Goal: Task Accomplishment & Management: Use online tool/utility

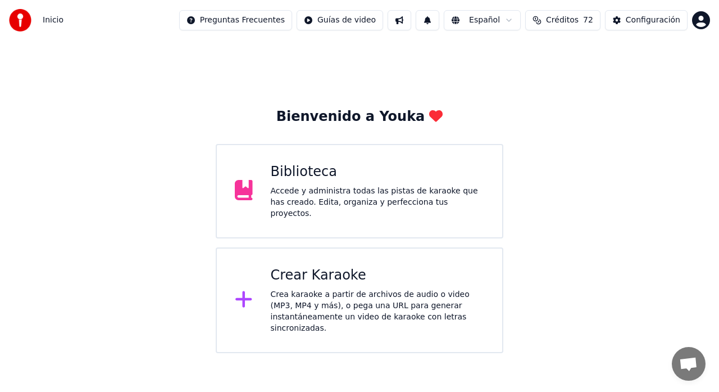
click at [274, 283] on div "Crear Karaoke Crea karaoke a partir de archivos de audio o video (MP3, MP4 y má…" at bounding box center [378, 299] width 214 height 67
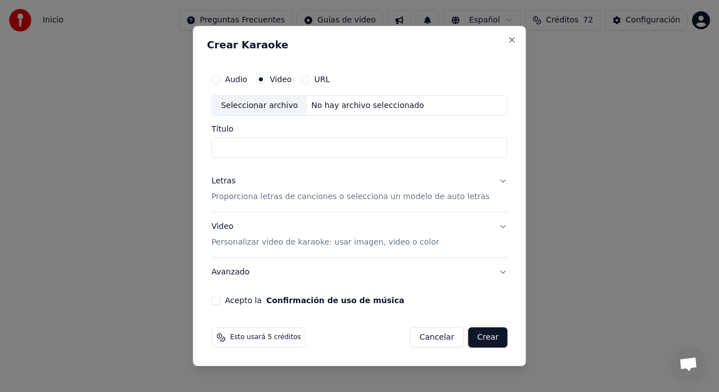
click at [237, 198] on p "Proporciona letras de canciones o selecciona un modelo de auto letras" at bounding box center [350, 197] width 278 height 11
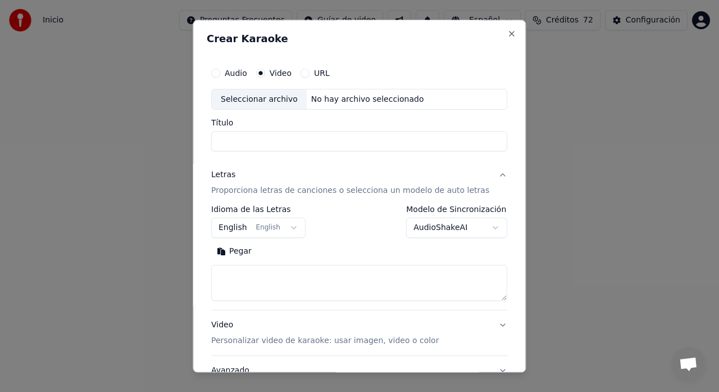
click at [262, 274] on textarea at bounding box center [359, 283] width 296 height 36
paste textarea "**********"
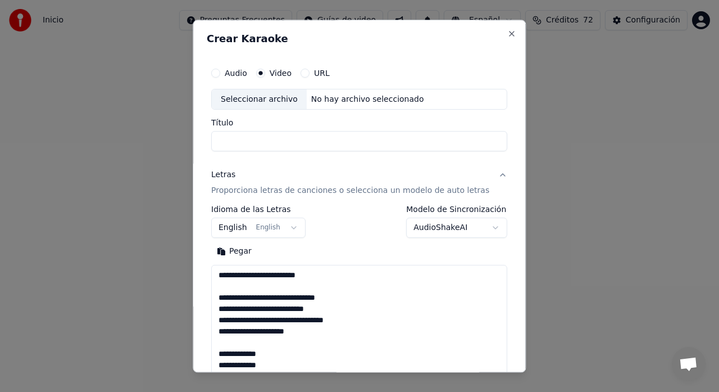
scroll to position [407, 0]
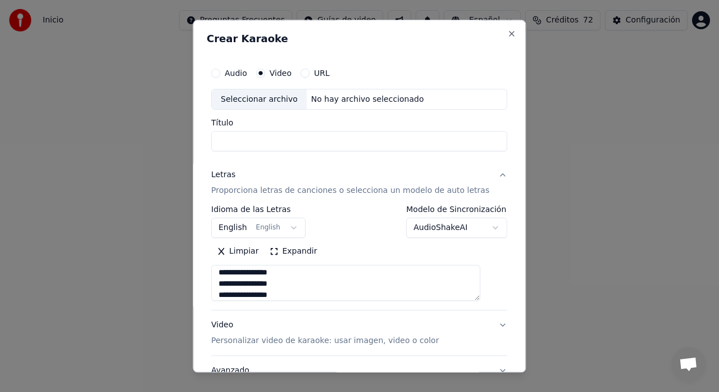
type textarea "**********"
click at [239, 102] on div "Seleccionar archivo" at bounding box center [259, 99] width 95 height 20
type input "**********"
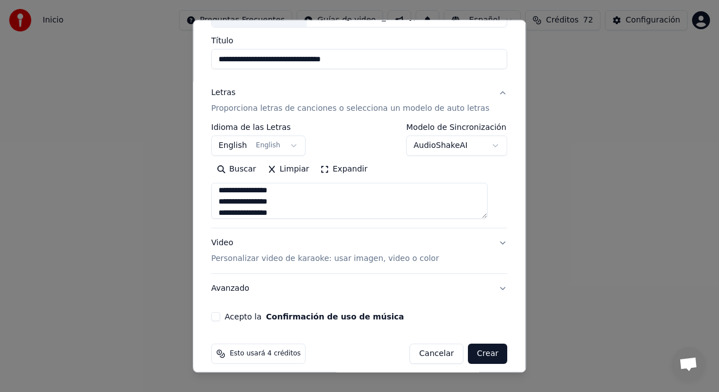
scroll to position [92, 0]
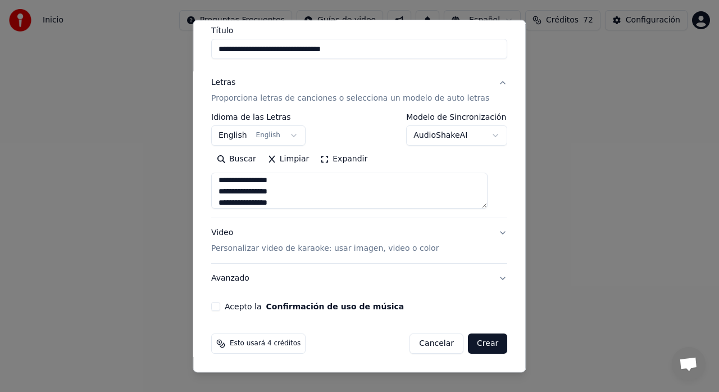
click at [240, 247] on p "Personalizar video de karaoke: usar imagen, video o color" at bounding box center [325, 248] width 228 height 11
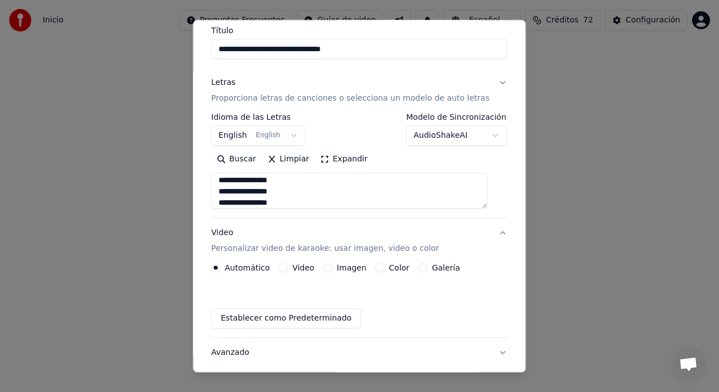
scroll to position [62, 0]
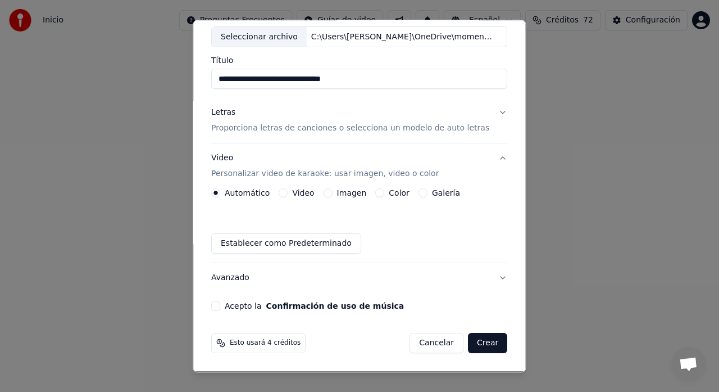
click at [331, 195] on button "Imagen" at bounding box center [328, 193] width 9 height 9
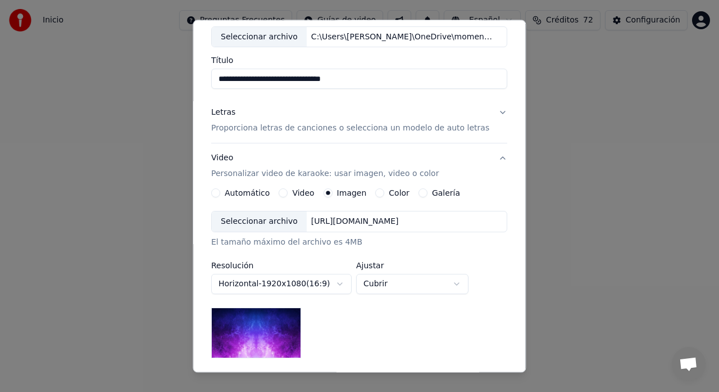
click at [418, 195] on button "Galería" at bounding box center [422, 193] width 9 height 9
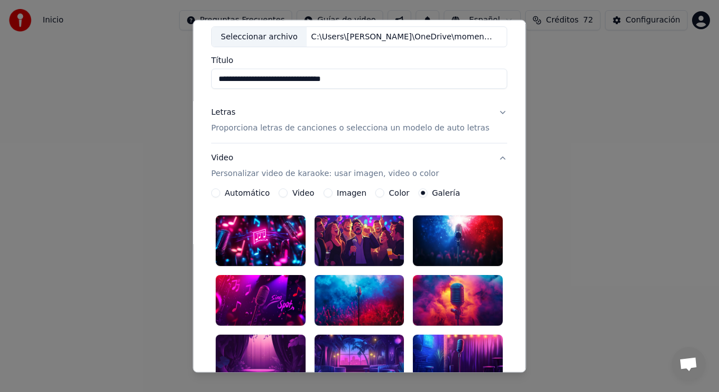
click at [330, 192] on button "Imagen" at bounding box center [328, 193] width 9 height 9
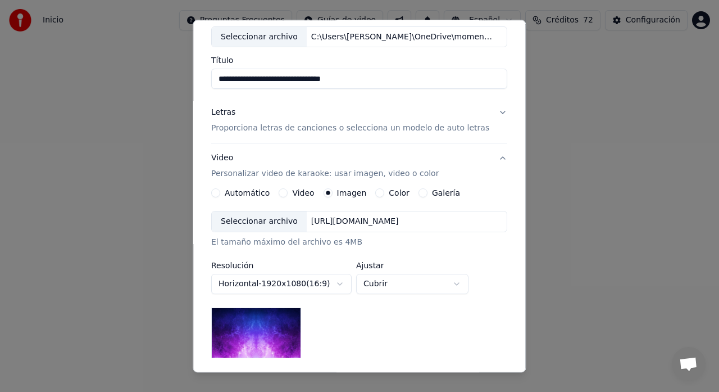
click at [264, 225] on div "Seleccionar archivo" at bounding box center [259, 222] width 95 height 20
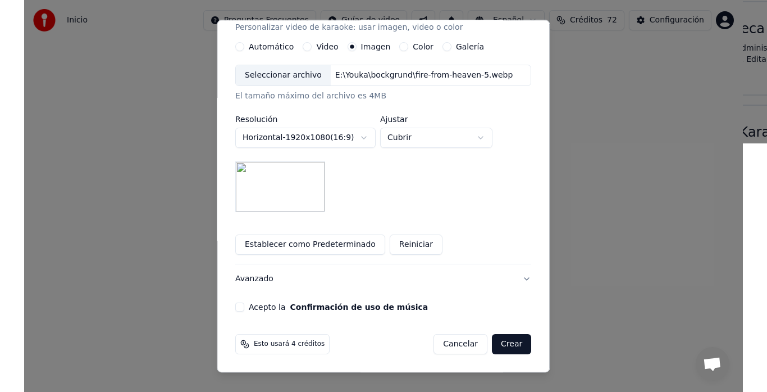
scroll to position [209, 0]
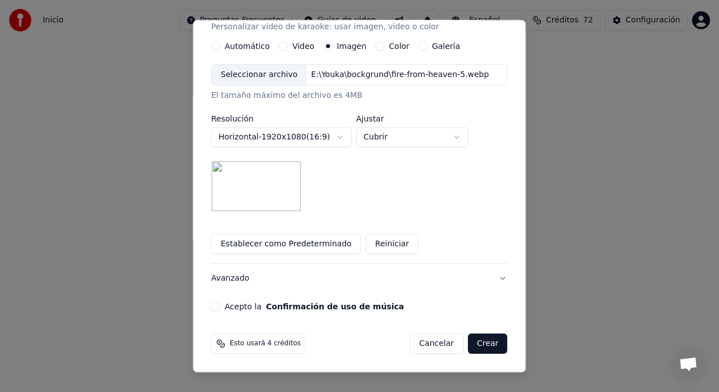
click at [220, 304] on button "Acepto la Confirmación de uso de música" at bounding box center [215, 306] width 9 height 9
click at [477, 345] on button "Crear" at bounding box center [487, 344] width 39 height 20
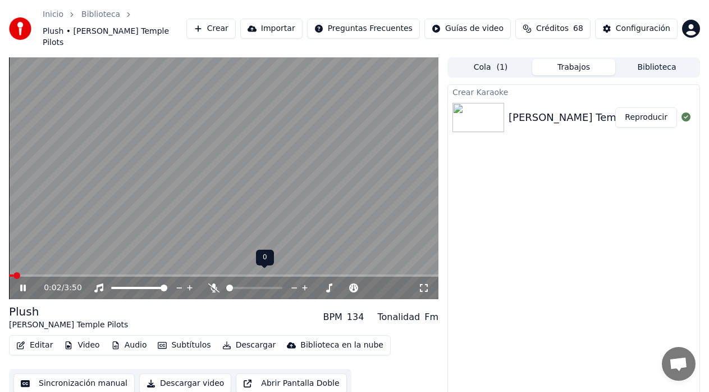
click at [211, 283] on icon at bounding box center [213, 287] width 11 height 9
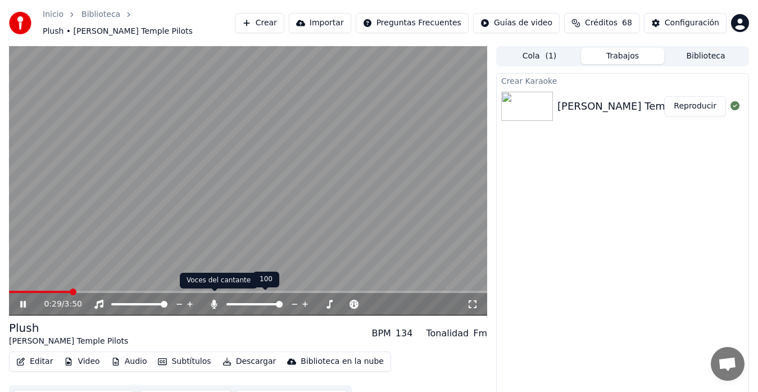
click at [213, 299] on icon at bounding box center [214, 303] width 6 height 9
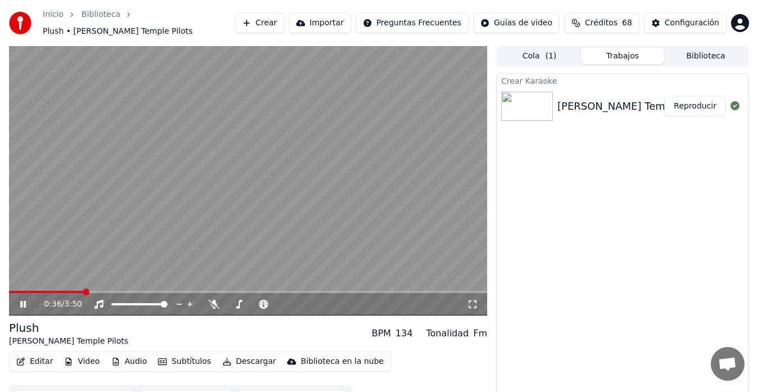
click at [22, 301] on icon at bounding box center [23, 304] width 6 height 7
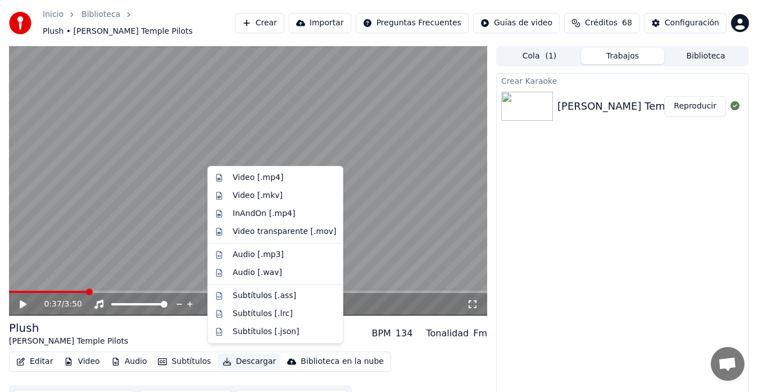
click at [235, 357] on button "Descargar" at bounding box center [249, 361] width 63 height 16
click at [256, 178] on div "Video [.mp4]" at bounding box center [258, 177] width 51 height 11
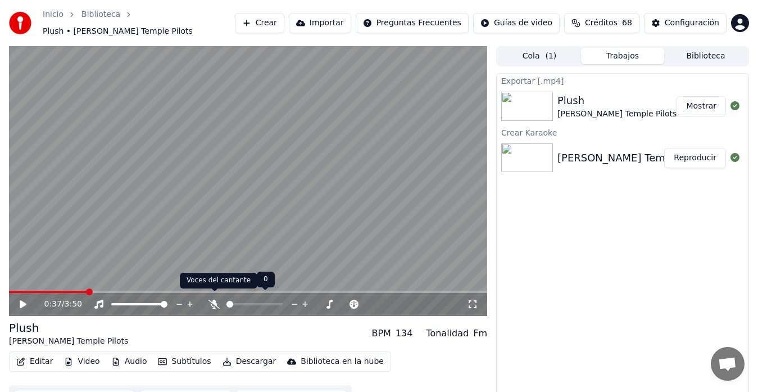
click at [213, 302] on icon at bounding box center [213, 303] width 11 height 9
click at [239, 355] on button "Descargar" at bounding box center [249, 361] width 63 height 16
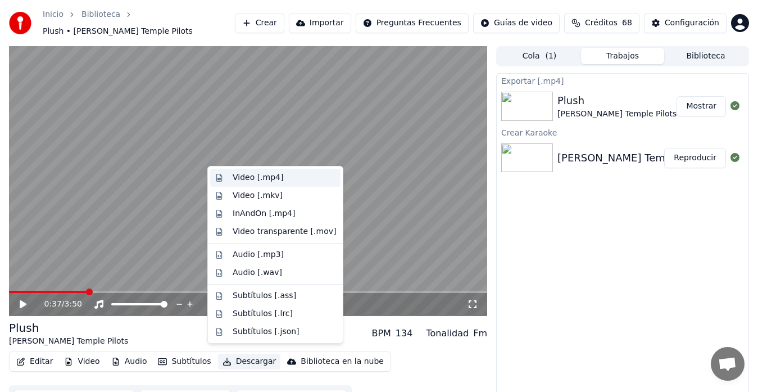
click at [235, 174] on div "Video [.mp4]" at bounding box center [258, 177] width 51 height 11
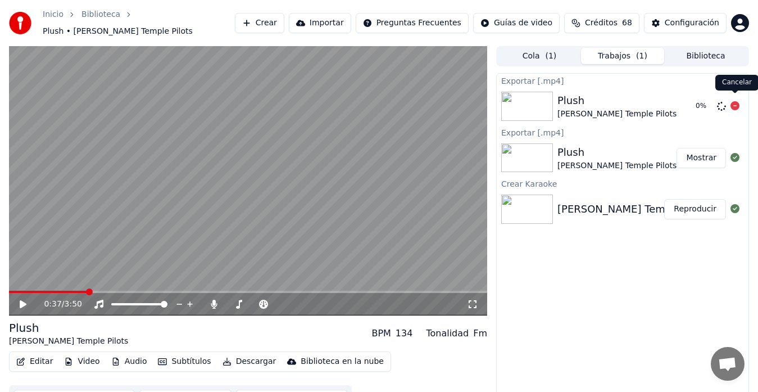
click at [718, 102] on div "0 %" at bounding box center [715, 105] width 48 height 13
click at [718, 101] on icon at bounding box center [734, 105] width 9 height 9
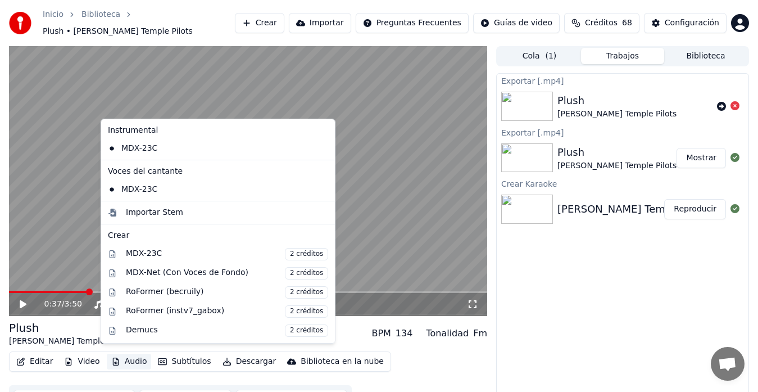
click at [122, 356] on button "Audio" at bounding box center [129, 361] width 45 height 16
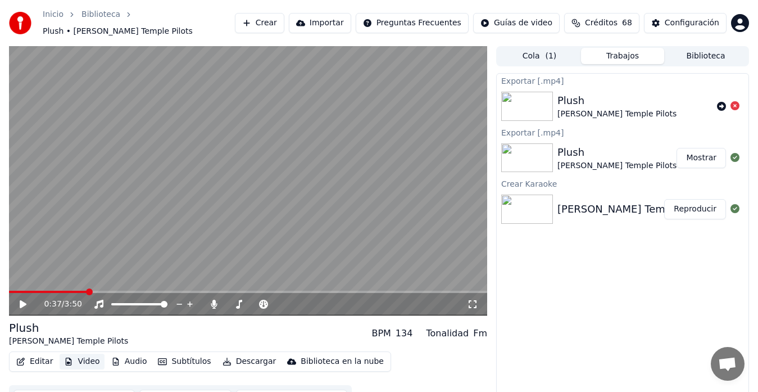
click at [86, 358] on button "Video" at bounding box center [82, 361] width 44 height 16
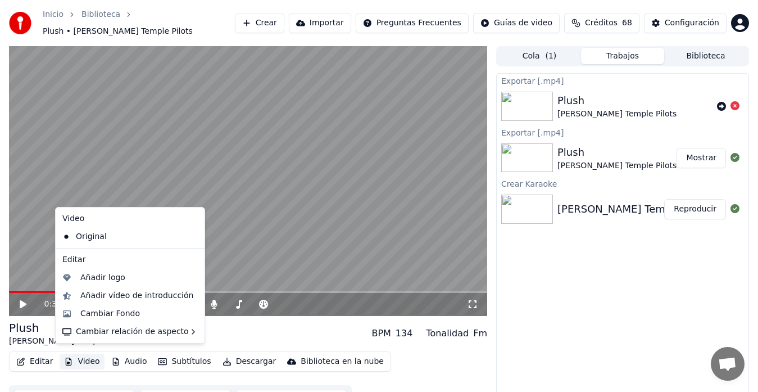
click at [86, 357] on button "Video" at bounding box center [82, 361] width 44 height 16
click at [106, 314] on div "Cambiar Fondo" at bounding box center [110, 313] width 60 height 11
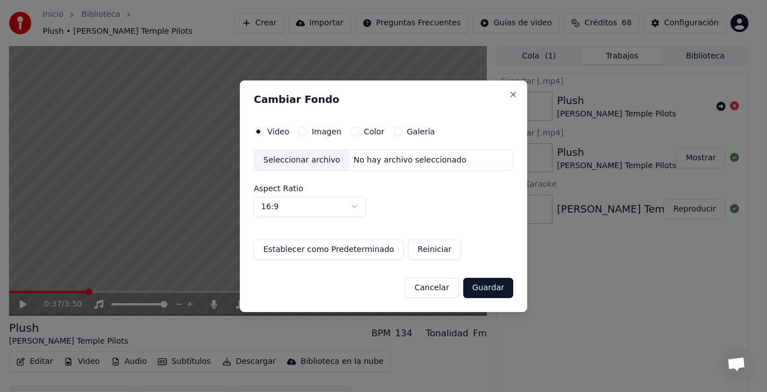
click at [396, 131] on button "Galería" at bounding box center [398, 131] width 9 height 9
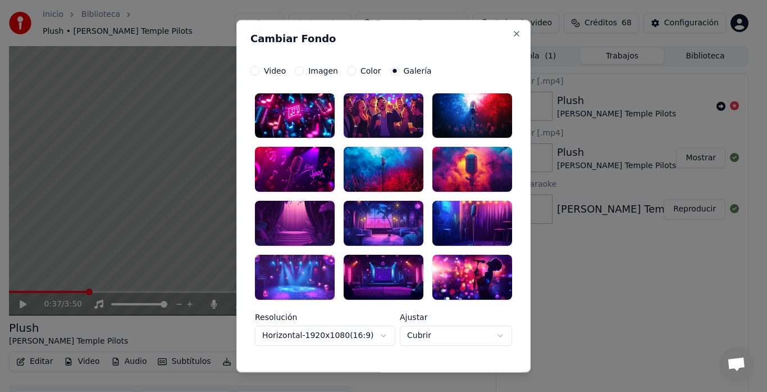
click at [281, 283] on div at bounding box center [295, 276] width 80 height 45
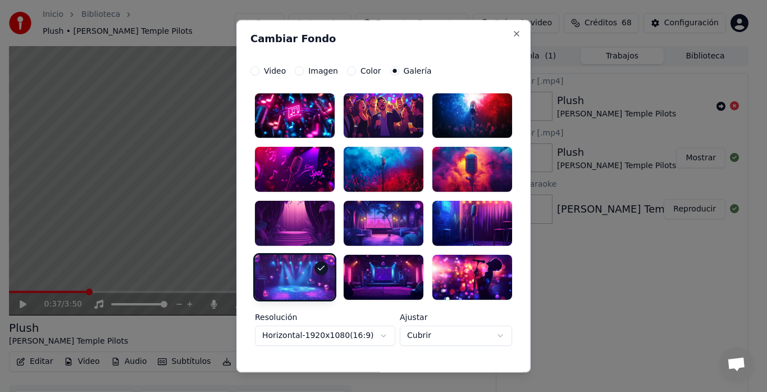
click at [379, 276] on div at bounding box center [384, 276] width 80 height 45
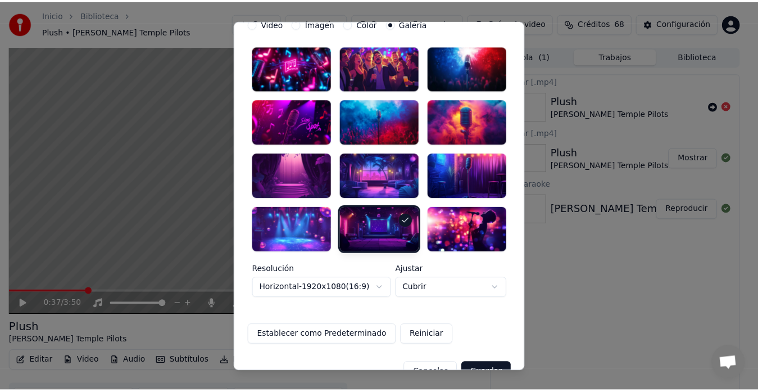
scroll to position [73, 0]
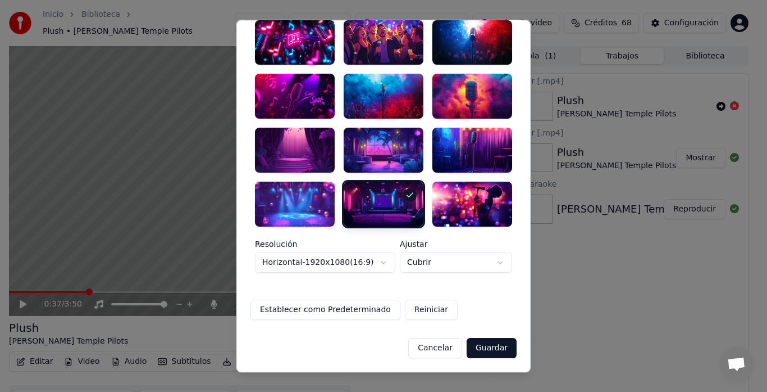
click at [498, 347] on button "Guardar" at bounding box center [492, 348] width 50 height 20
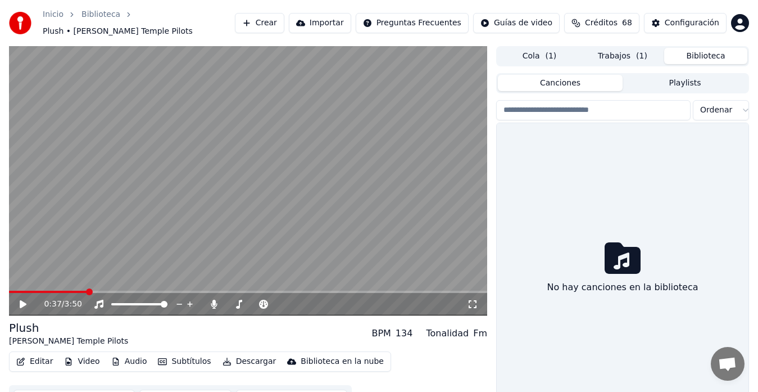
click at [718, 57] on button "Biblioteca" at bounding box center [705, 56] width 83 height 16
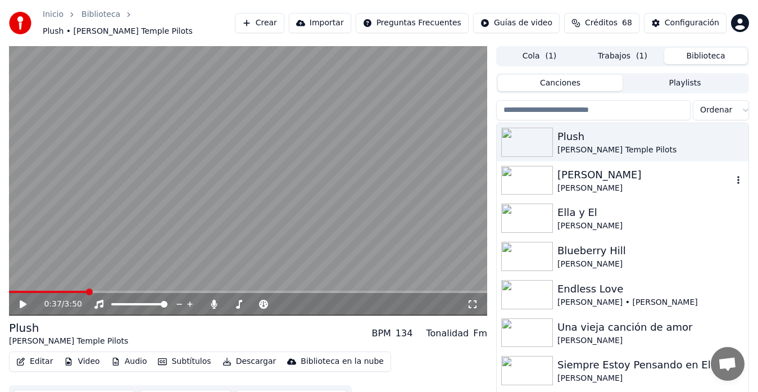
click at [584, 183] on div "[PERSON_NAME]" at bounding box center [644, 188] width 175 height 11
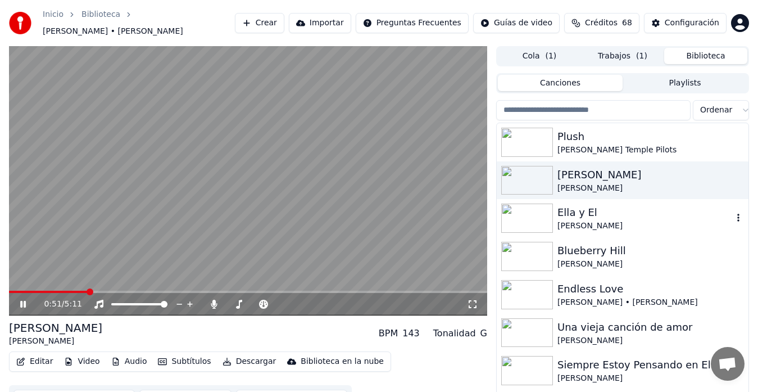
click at [582, 220] on div "[PERSON_NAME]" at bounding box center [644, 225] width 175 height 11
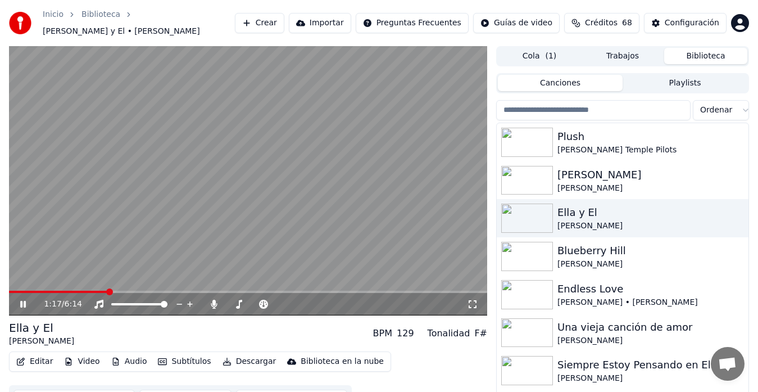
click at [24, 301] on icon at bounding box center [23, 304] width 6 height 7
click at [616, 54] on button "Trabajos" at bounding box center [622, 56] width 83 height 16
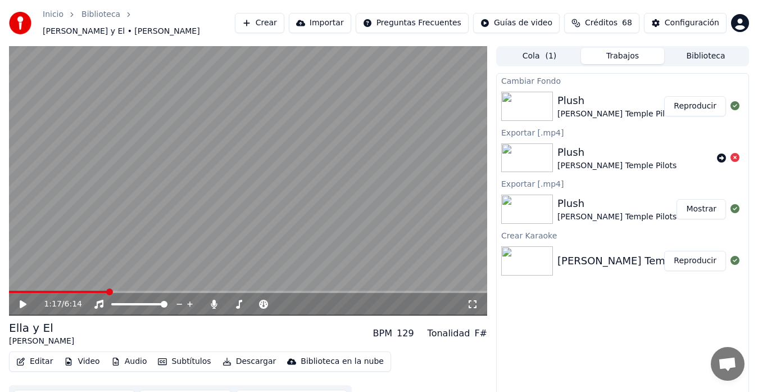
click at [538, 51] on button "Cola ( 1 )" at bounding box center [539, 56] width 83 height 16
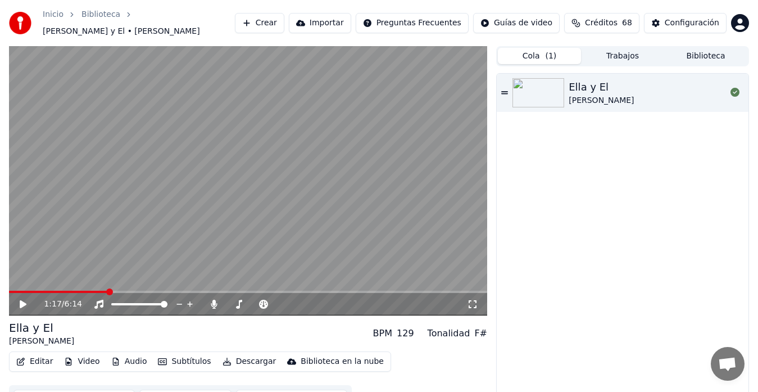
click at [597, 48] on button "Trabajos" at bounding box center [622, 56] width 83 height 16
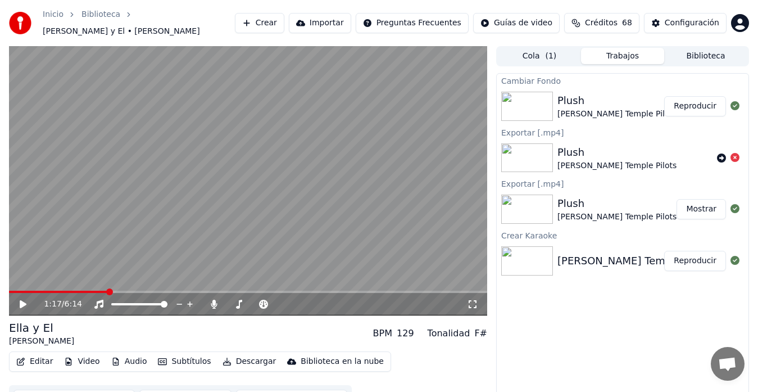
click at [689, 102] on button "Reproducir" at bounding box center [695, 106] width 62 height 20
click at [237, 357] on button "Descargar" at bounding box center [249, 361] width 63 height 16
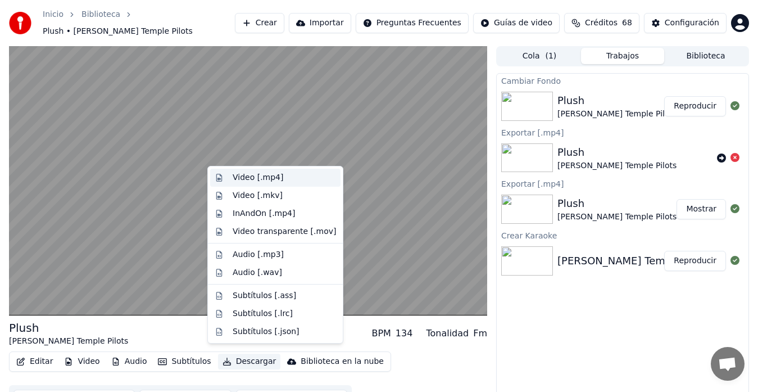
click at [242, 178] on div "Video [.mp4]" at bounding box center [258, 177] width 51 height 11
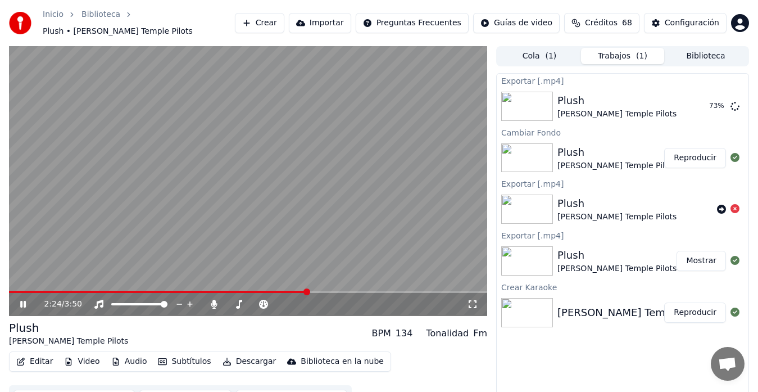
click at [28, 299] on icon at bounding box center [31, 303] width 26 height 9
click at [284, 21] on button "Crear" at bounding box center [259, 23] width 49 height 20
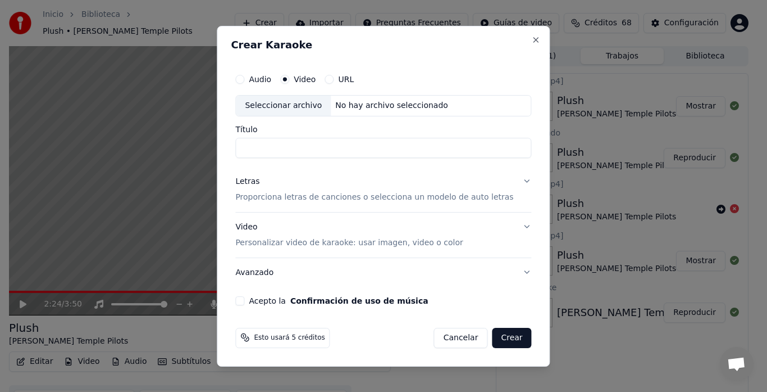
click at [298, 99] on div "Seleccionar archivo" at bounding box center [283, 105] width 95 height 20
type input "**********"
click at [280, 197] on p "Proporciona letras de canciones o selecciona un modelo de auto letras" at bounding box center [374, 197] width 278 height 11
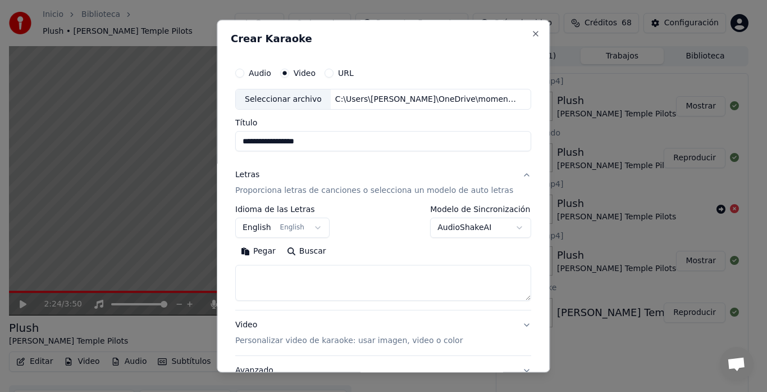
click at [277, 271] on textarea at bounding box center [383, 283] width 296 height 36
paste textarea "**********"
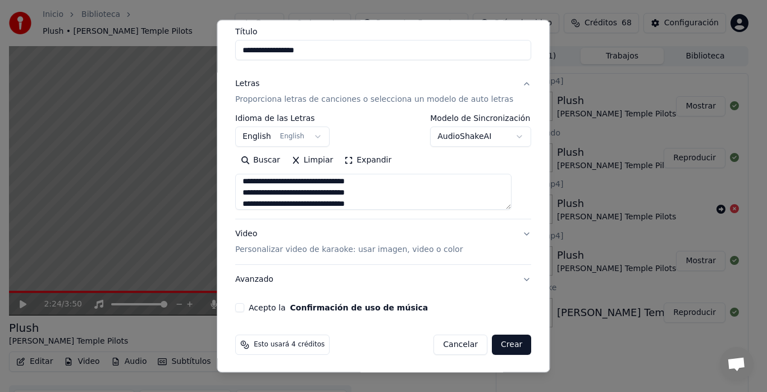
scroll to position [92, 0]
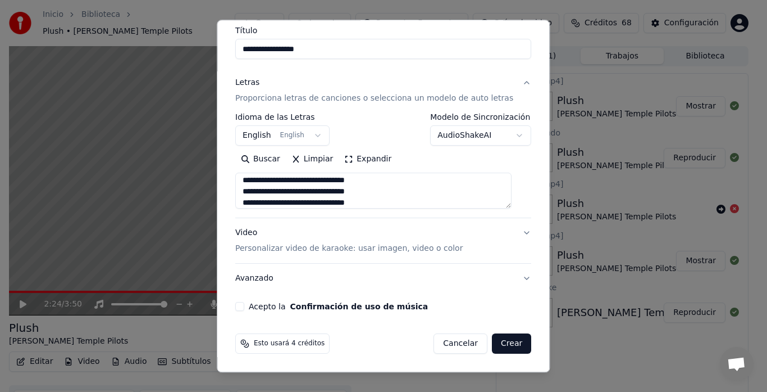
type textarea "**********"
click at [279, 253] on p "Personalizar video de karaoke: usar imagen, video o color" at bounding box center [349, 248] width 228 height 11
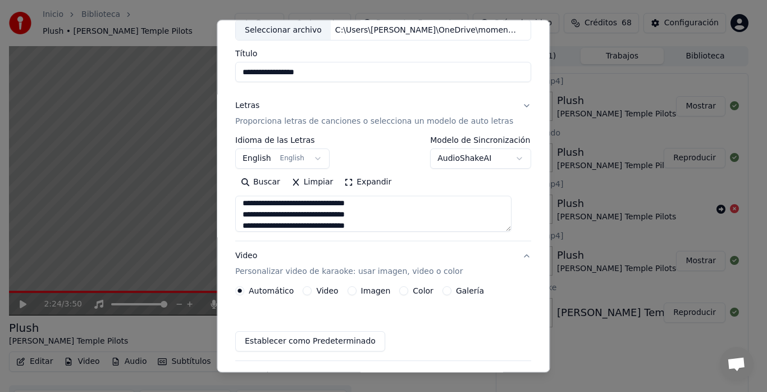
scroll to position [62, 0]
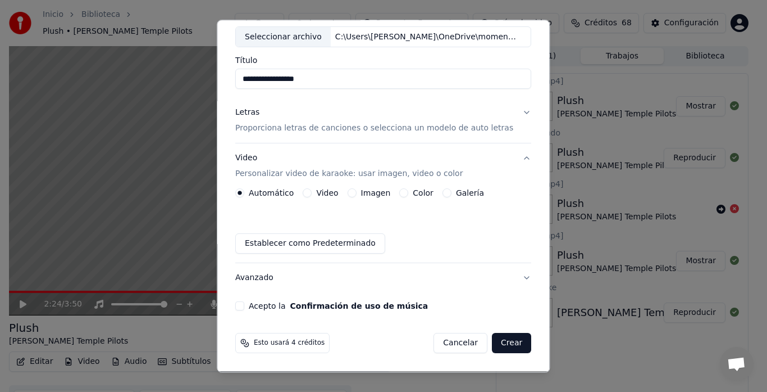
click at [352, 192] on button "Imagen" at bounding box center [352, 193] width 9 height 9
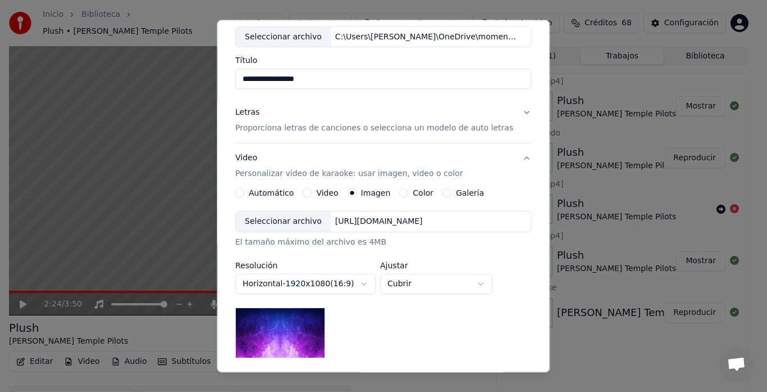
scroll to position [100, 0]
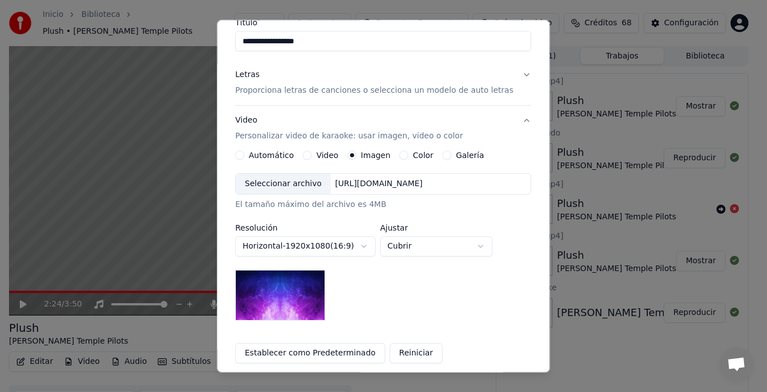
click at [286, 184] on div "Seleccionar archivo" at bounding box center [283, 184] width 95 height 20
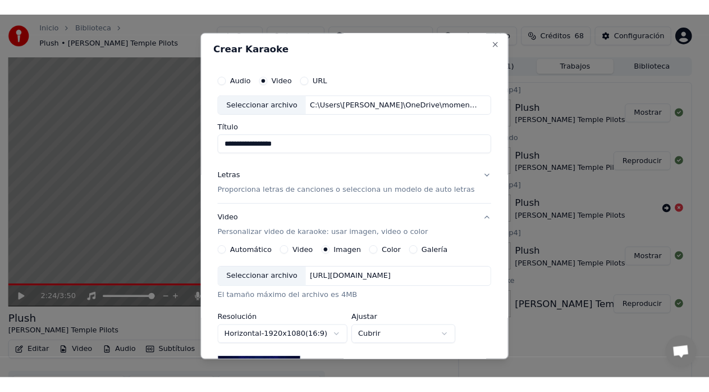
scroll to position [0, 0]
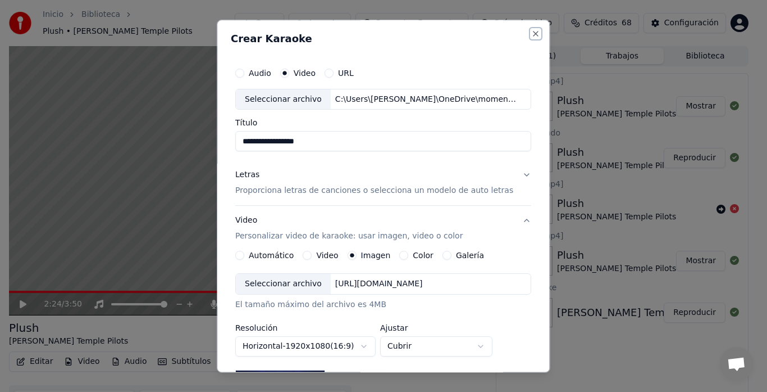
click at [532, 35] on button "Close" at bounding box center [536, 33] width 9 height 9
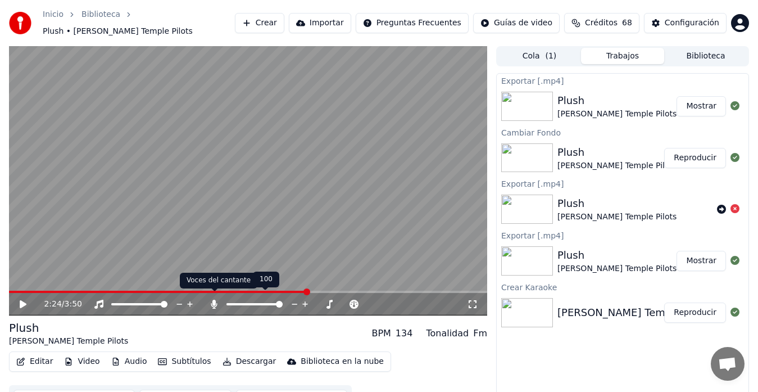
click at [216, 299] on icon at bounding box center [213, 303] width 11 height 9
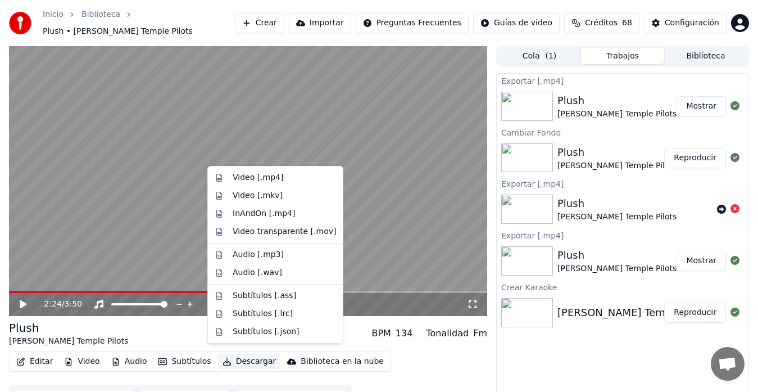
click at [234, 357] on button "Descargar" at bounding box center [249, 361] width 63 height 16
click at [252, 179] on div "Video [.mp4]" at bounding box center [258, 177] width 51 height 11
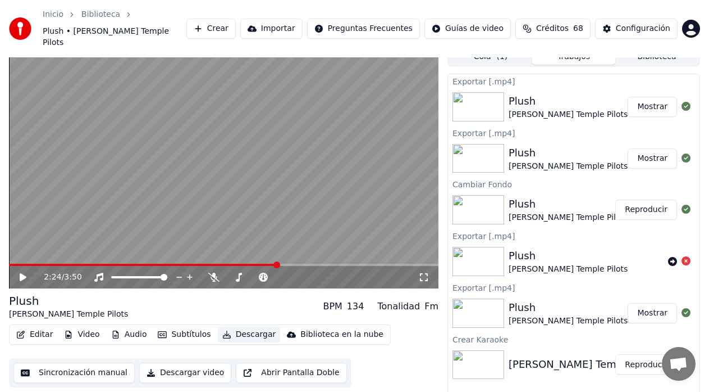
scroll to position [14, 0]
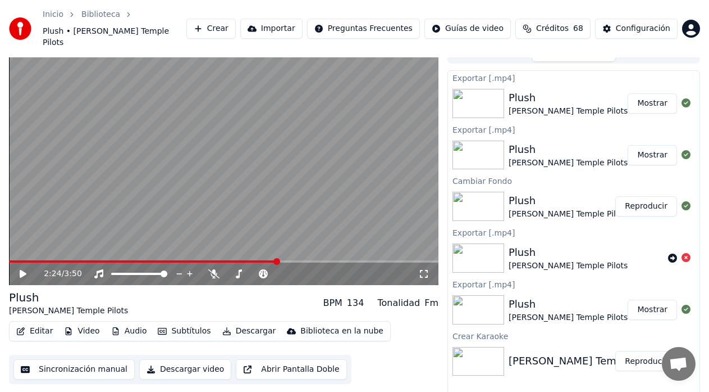
click at [530, 355] on div "[PERSON_NAME] Temple Pilots - Plush Acoustic" at bounding box center [627, 361] width 236 height 16
click at [634, 352] on button "Reproducir" at bounding box center [647, 361] width 62 height 20
